Goal: Transaction & Acquisition: Purchase product/service

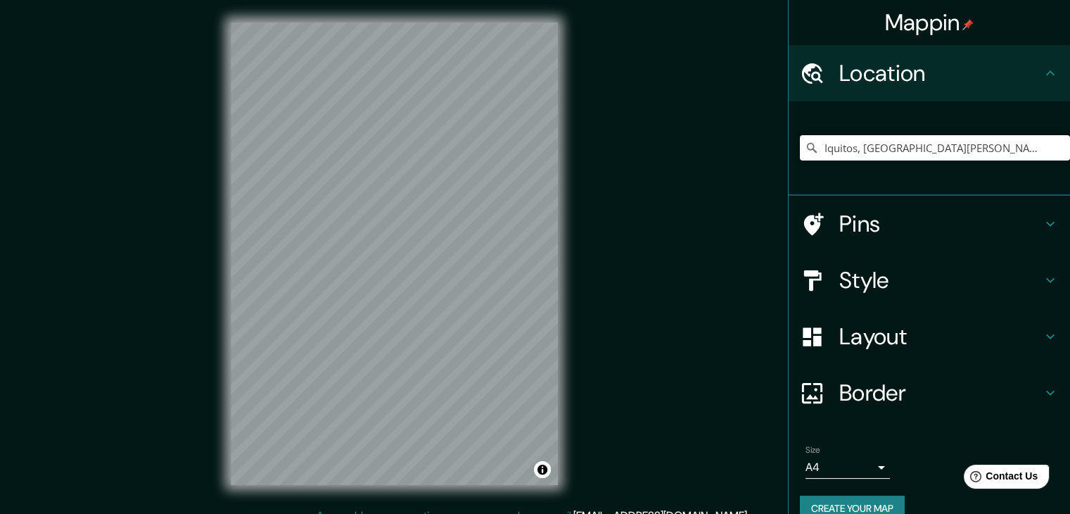
drag, startPoint x: 1014, startPoint y: 146, endPoint x: 854, endPoint y: 150, distance: 159.8
click at [854, 150] on input "Iquitos, Departamento de Loreto, Perú" at bounding box center [935, 147] width 270 height 25
type input "Iquitos, Departamento de Loreto, Perú"
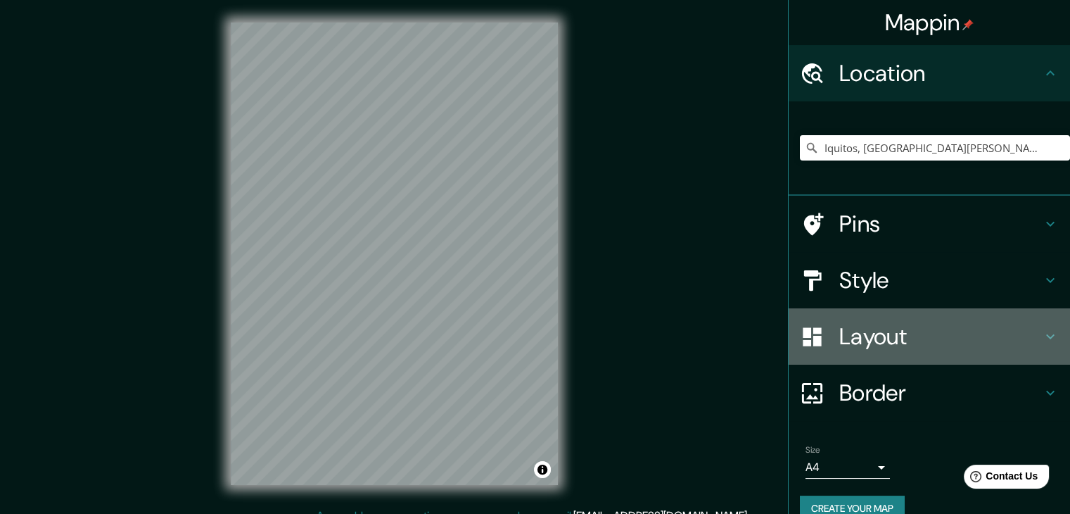
click at [884, 336] on h4 "Layout" at bounding box center [940, 336] width 203 height 28
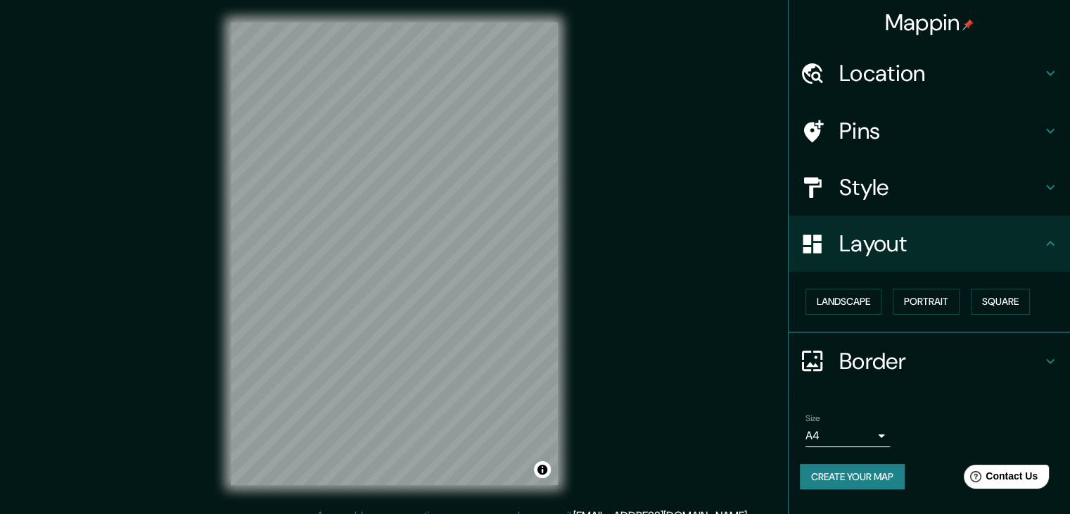
click at [860, 177] on h4 "Style" at bounding box center [940, 187] width 203 height 28
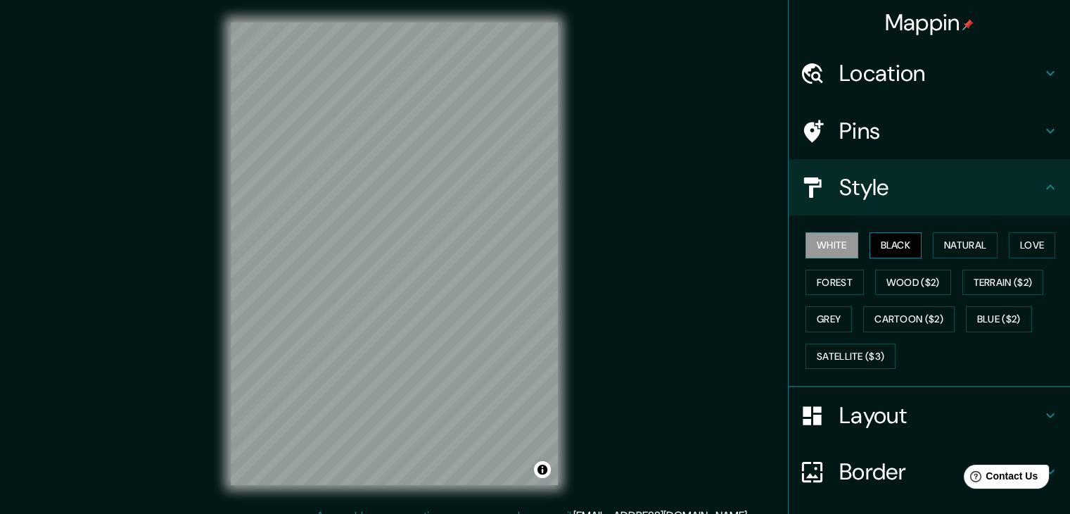
click at [884, 243] on button "Black" at bounding box center [896, 245] width 53 height 26
click at [582, 286] on div "Mappin Location Iquitos, Departamento de Loreto, Perú Iquitos Departamento de L…" at bounding box center [535, 265] width 1070 height 530
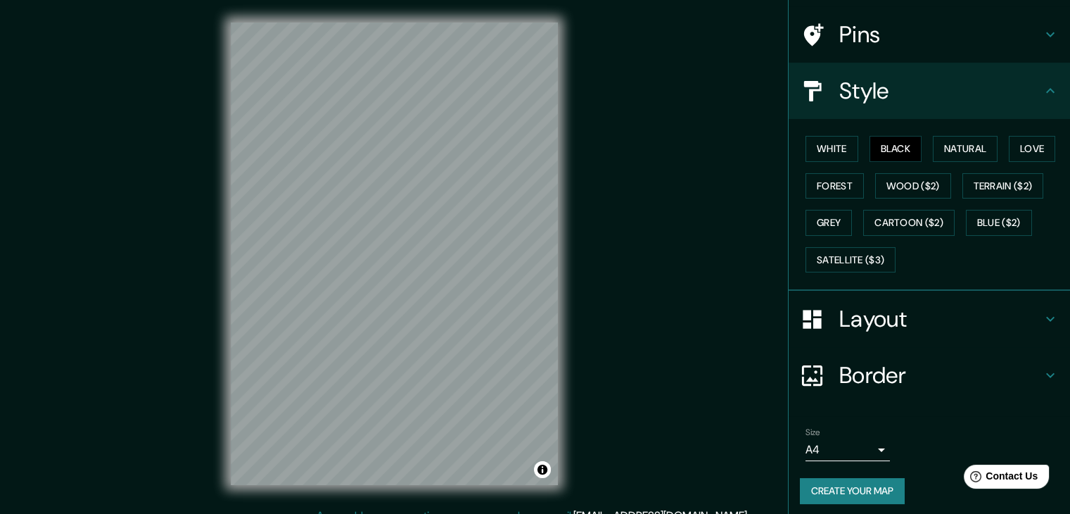
scroll to position [101, 0]
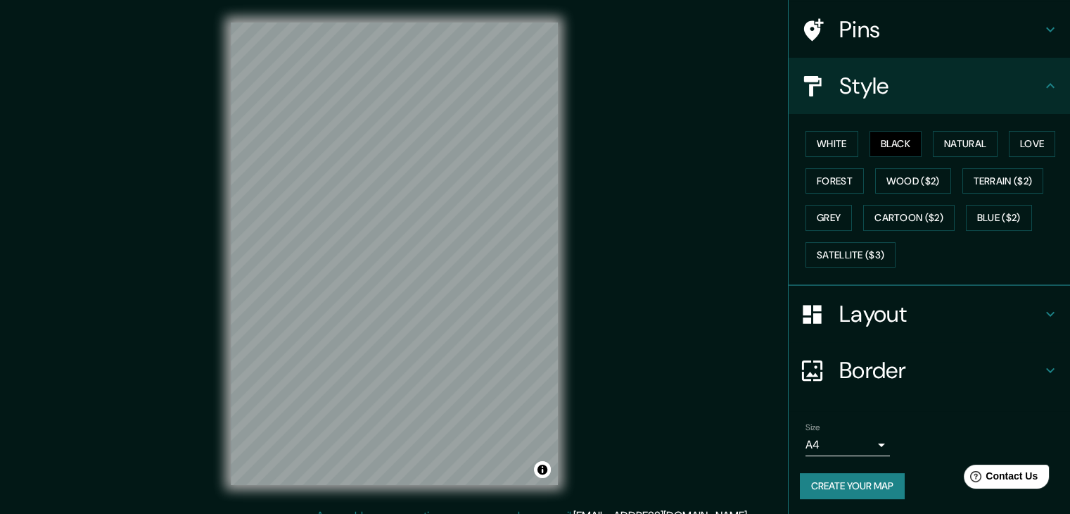
click at [847, 473] on button "Create your map" at bounding box center [852, 486] width 105 height 26
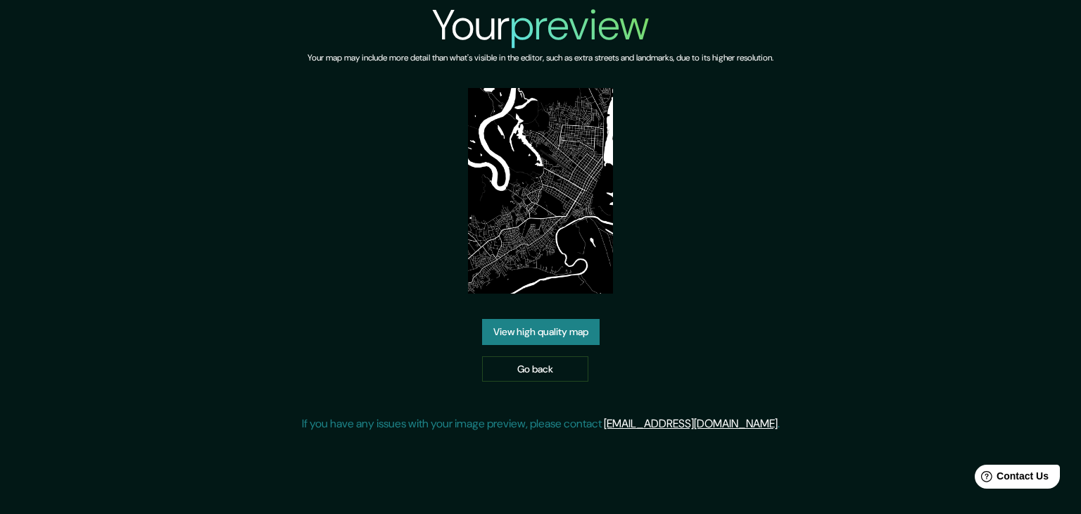
click at [539, 326] on link "View high quality map" at bounding box center [540, 332] width 117 height 26
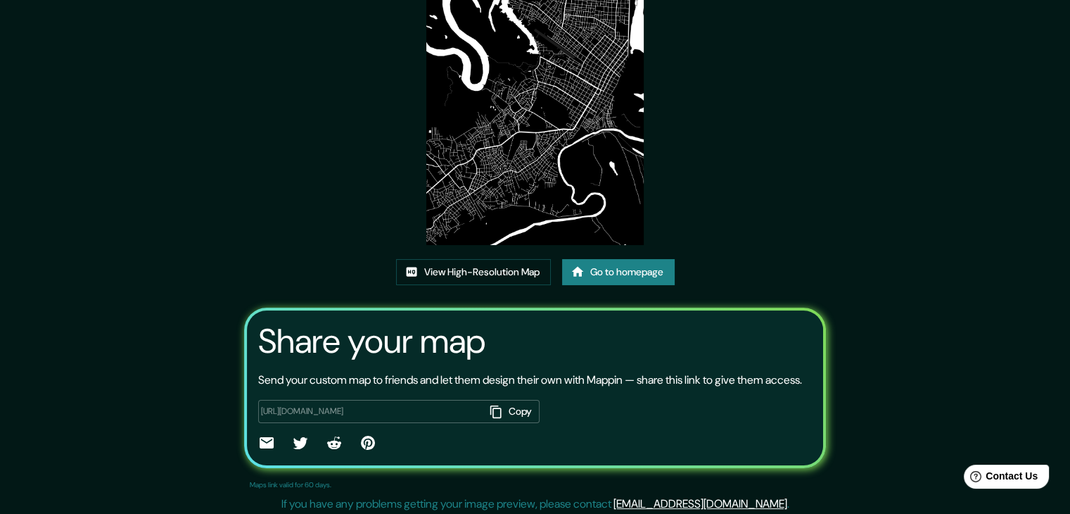
scroll to position [146, 0]
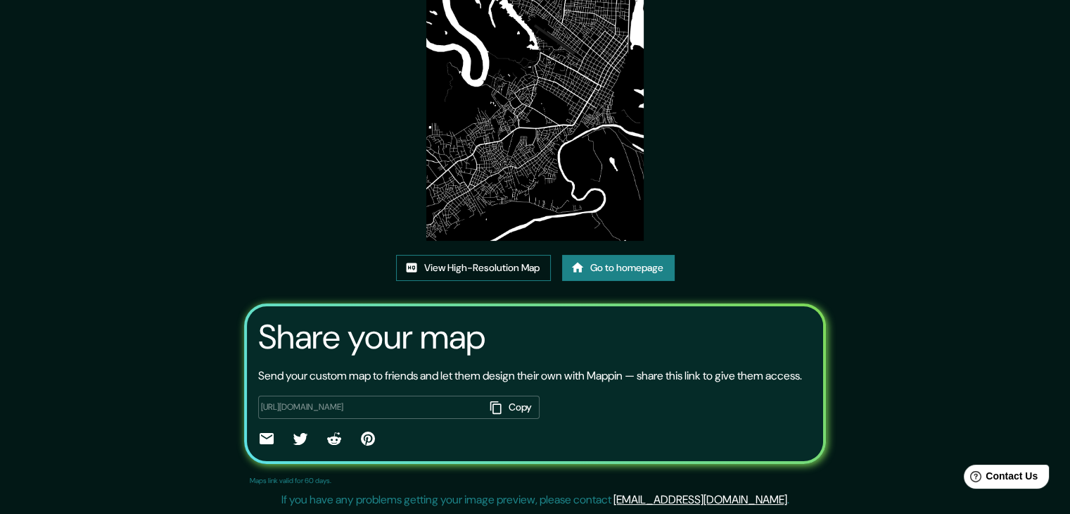
click at [501, 255] on link "View High-Resolution Map" at bounding box center [473, 268] width 155 height 26
